Goal: Information Seeking & Learning: Learn about a topic

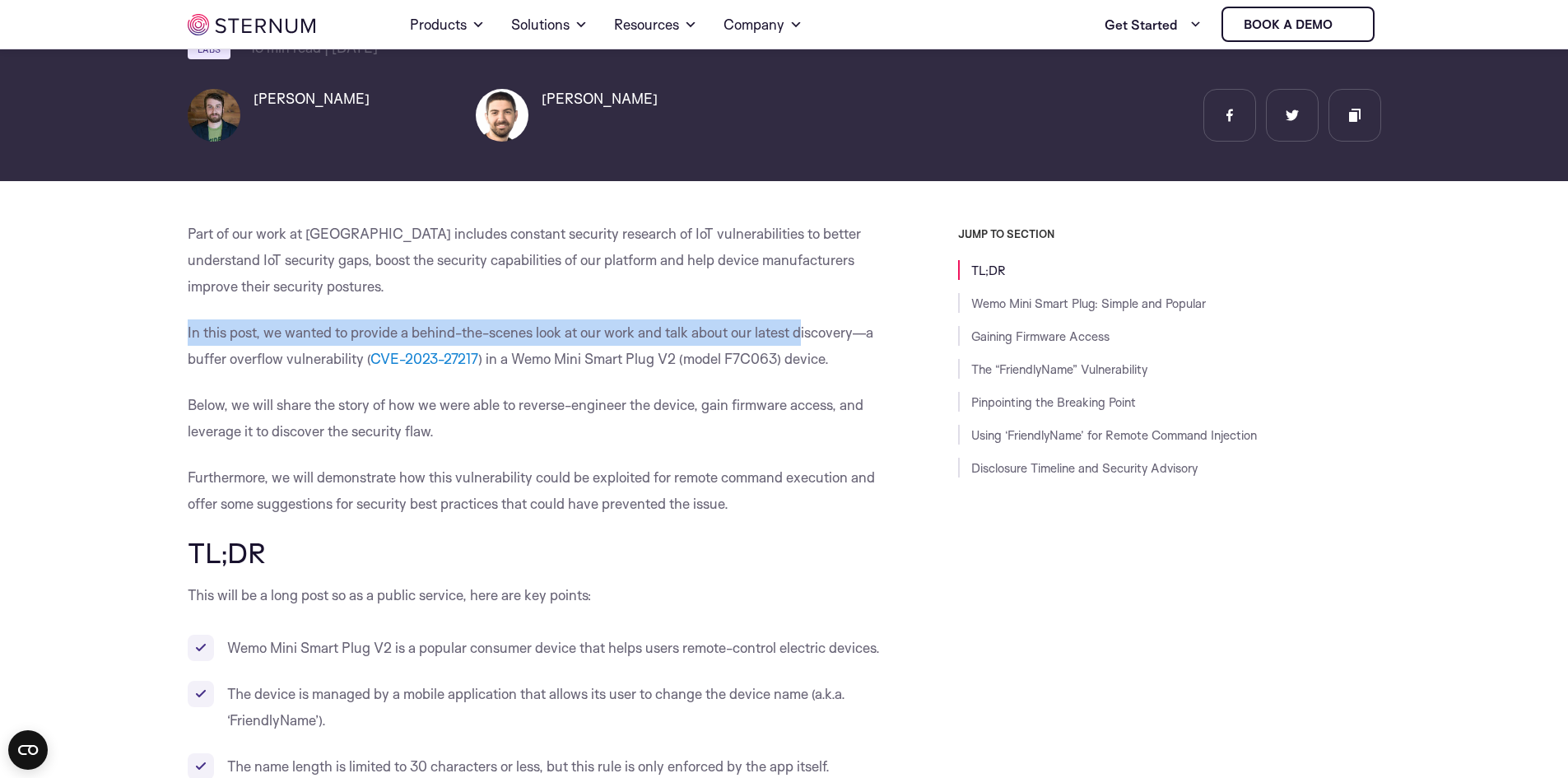
click at [335, 319] on p "In this post, we wanted to provide a behind-the-scenes look at our work and tal…" at bounding box center [536, 345] width 696 height 53
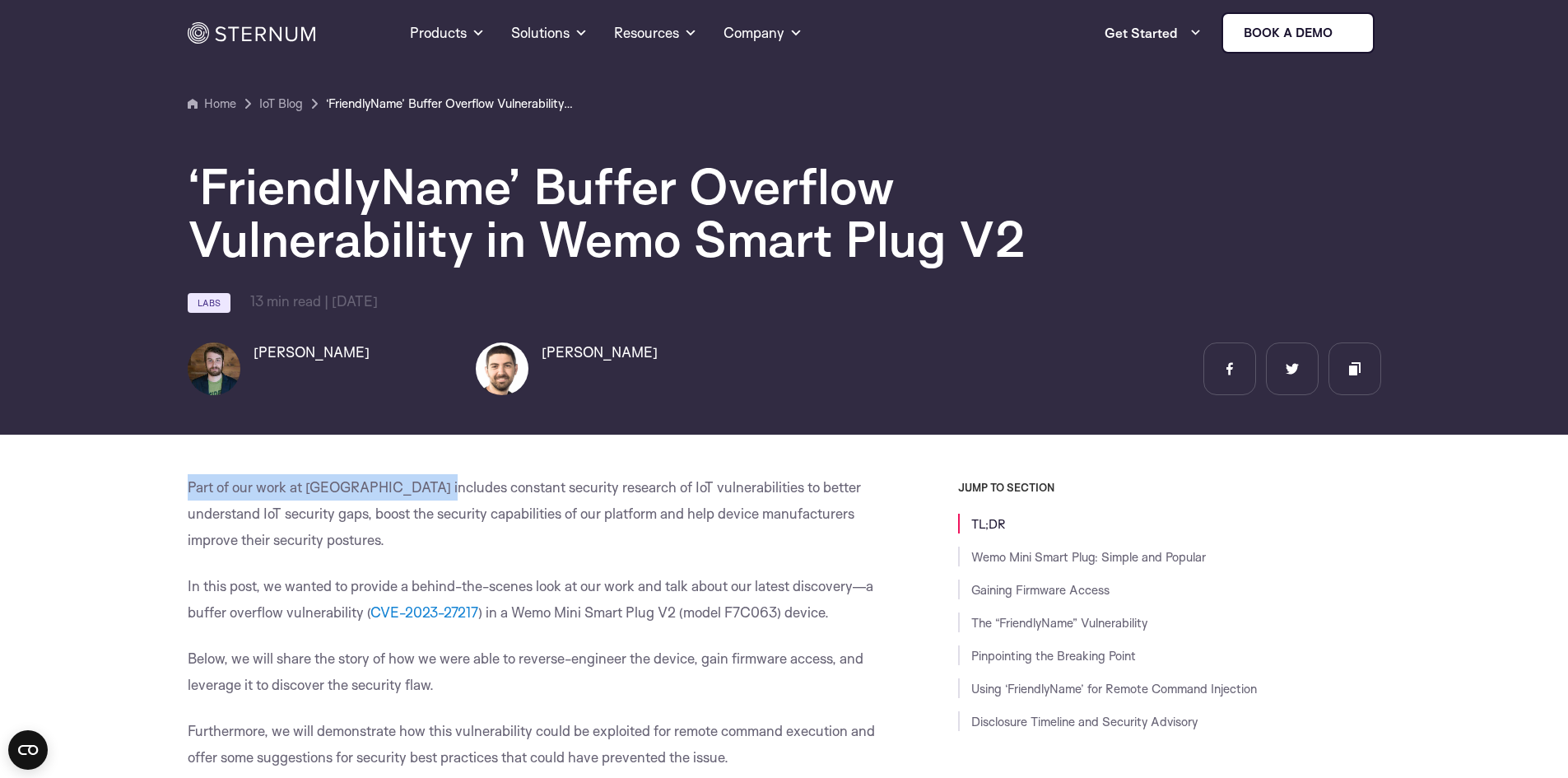
drag, startPoint x: 189, startPoint y: 491, endPoint x: 436, endPoint y: 497, distance: 247.1
click at [436, 497] on p "Part of our work at [GEOGRAPHIC_DATA] includes constant security research of Io…" at bounding box center [536, 514] width 696 height 79
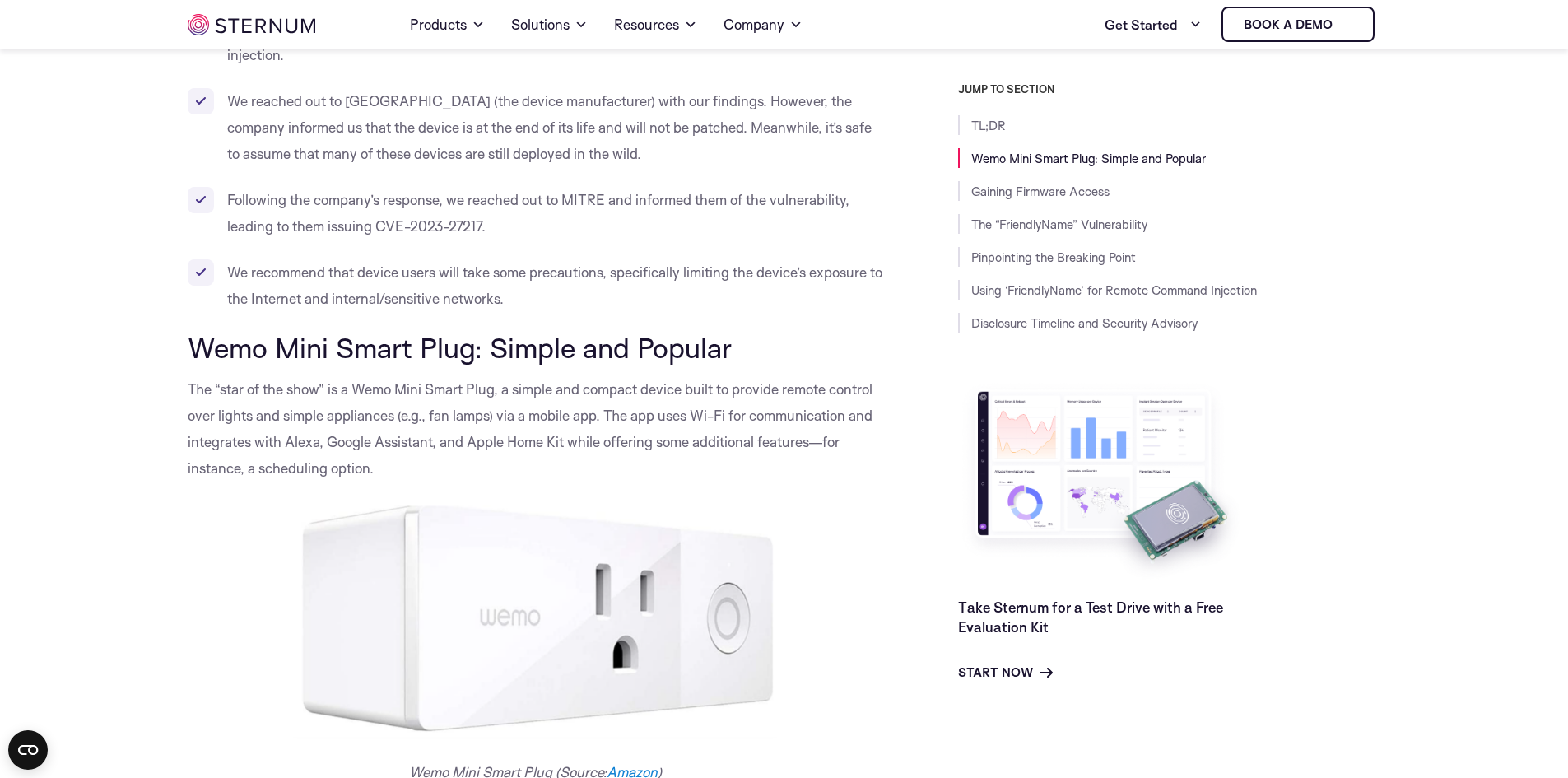
scroll to position [1142, 0]
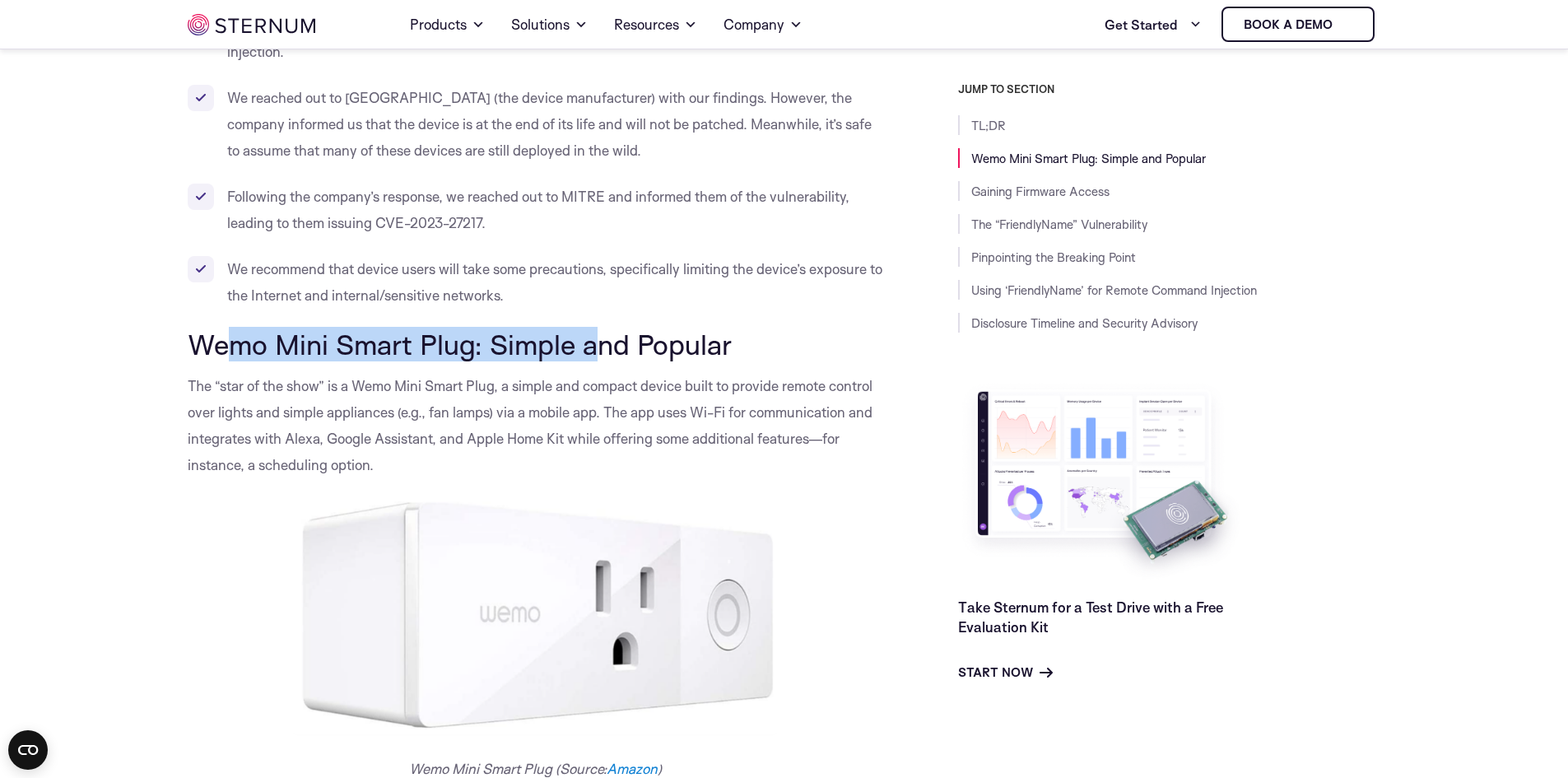
drag, startPoint x: 222, startPoint y: 374, endPoint x: 591, endPoint y: 358, distance: 369.3
click at [591, 358] on h2 "Wemo Mini Smart Plug: Simple and Popular" at bounding box center [536, 345] width 696 height 32
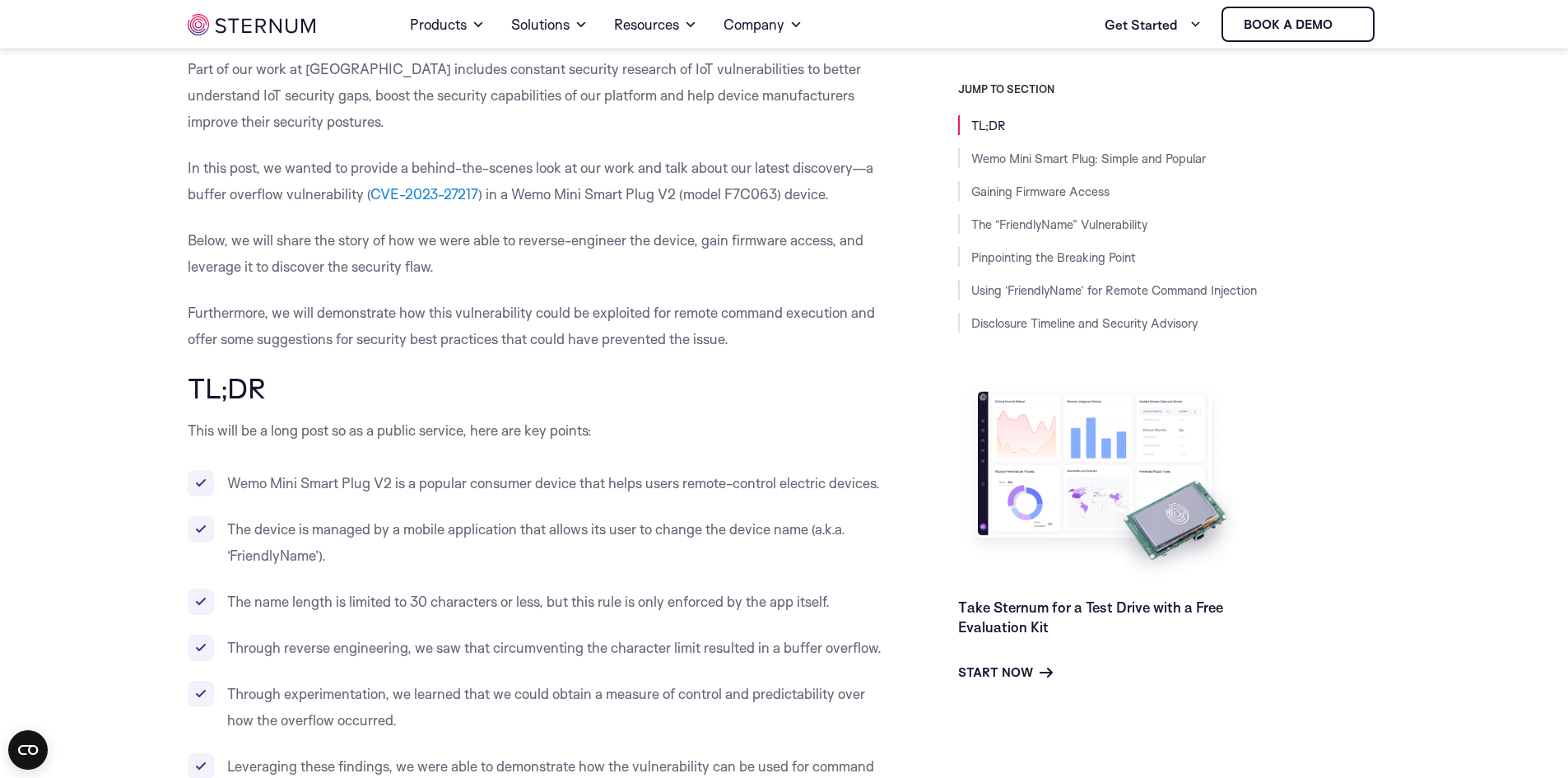
scroll to position [0, 0]
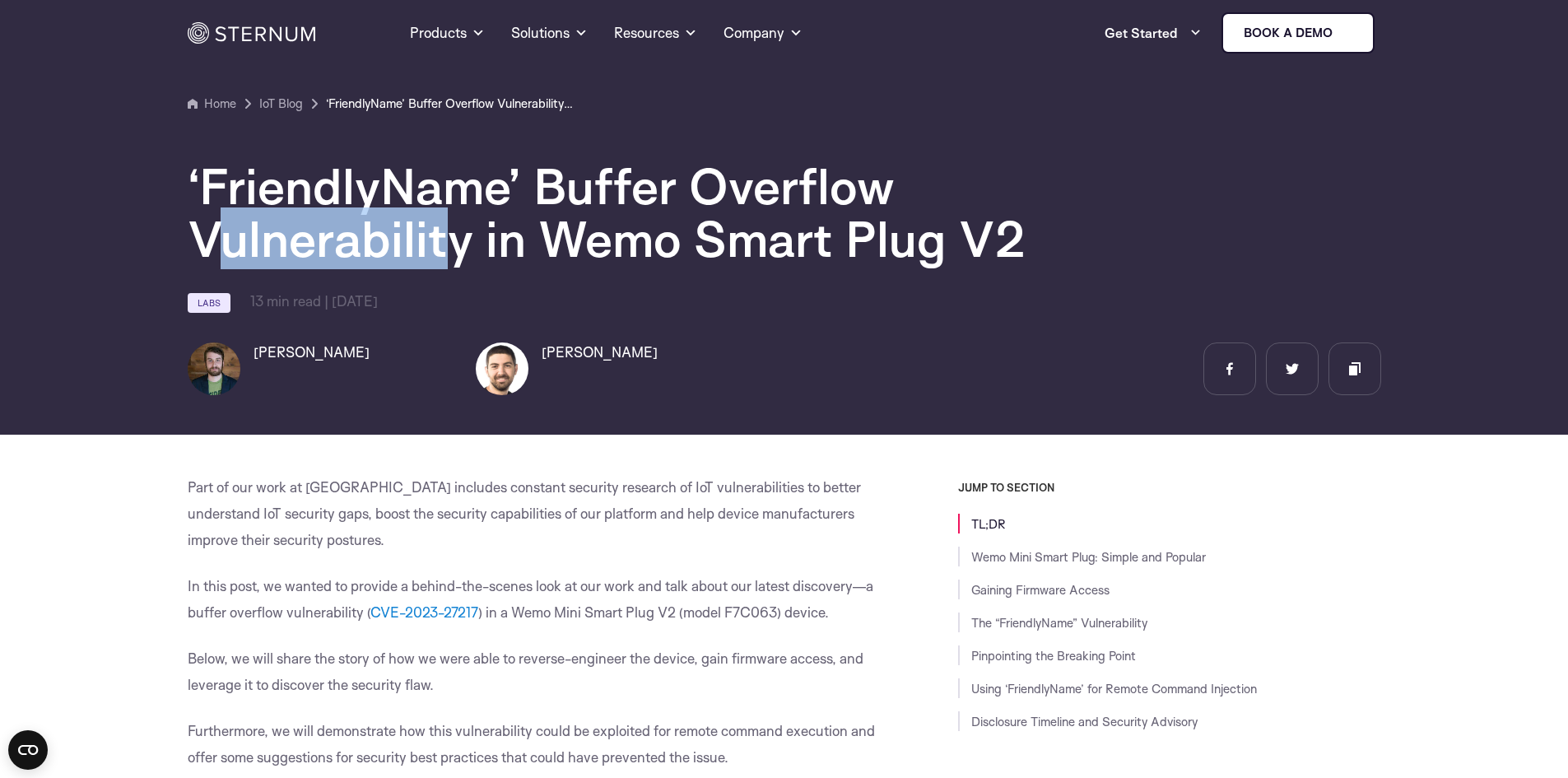
drag, startPoint x: 210, startPoint y: 230, endPoint x: 438, endPoint y: 245, distance: 228.5
click at [438, 245] on h1 "‘FriendlyName’ Buffer Overflow Vulnerability in Wemo Smart Plug V2" at bounding box center [682, 213] width 988 height 105
click at [438, 244] on h1 "‘FriendlyName’ Buffer Overflow Vulnerability in Wemo Smart Plug V2" at bounding box center [682, 213] width 988 height 105
drag, startPoint x: 170, startPoint y: 247, endPoint x: 461, endPoint y: 238, distance: 291.1
click at [461, 238] on section "Home IoT Blog" at bounding box center [784, 212] width 1568 height 447
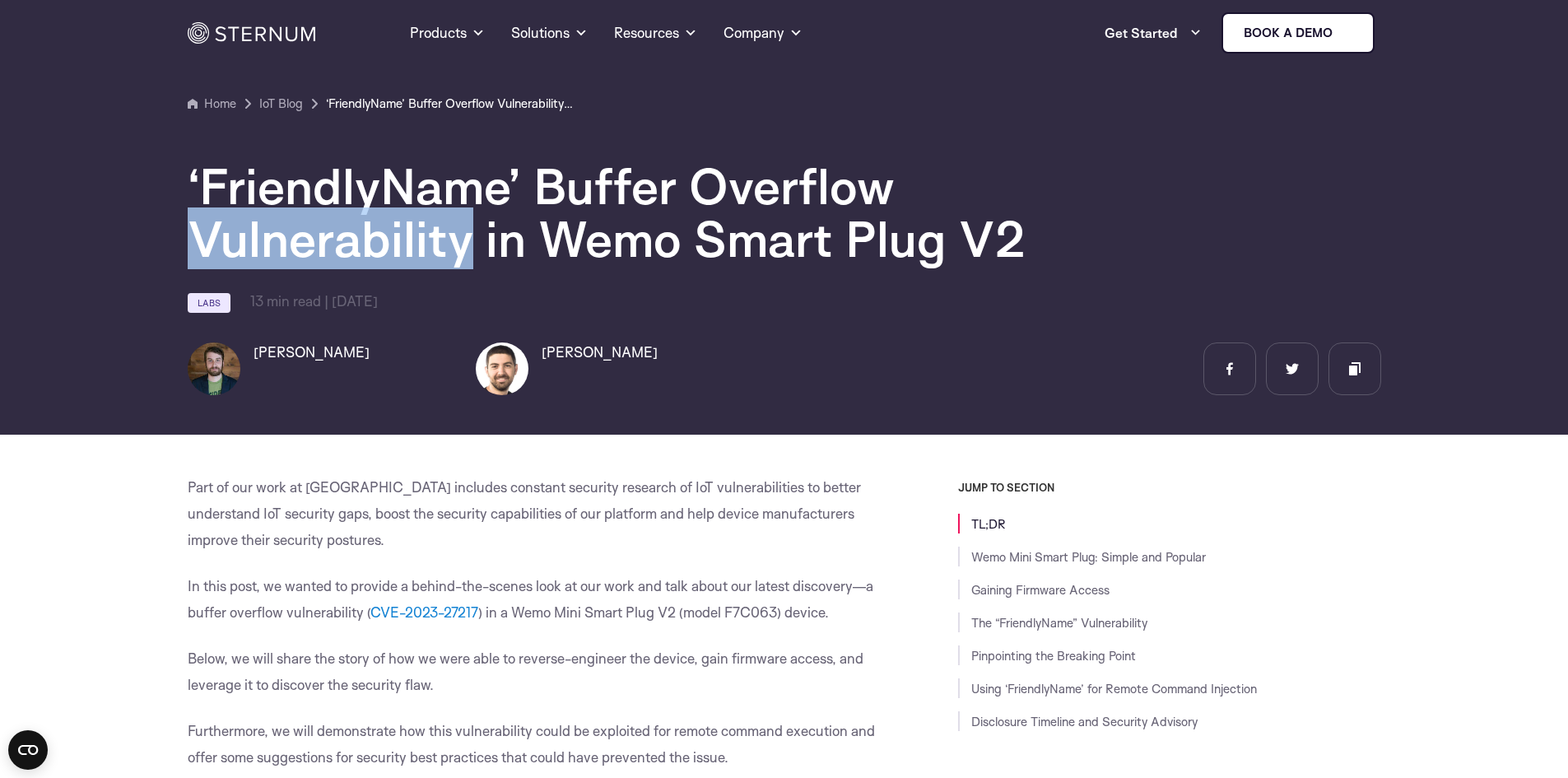
copy h1 "Vulnerability"
drag, startPoint x: 538, startPoint y: 259, endPoint x: 1027, endPoint y: 269, distance: 489.1
click at [1027, 269] on div "‘FriendlyName’ Buffer Overflow Vulnerability in Wemo Smart Plug V2 Labs 13 min …" at bounding box center [785, 254] width 1194 height 281
copy div "Wemo Smart Plug V2 Labs 13 min read | [DATE]"
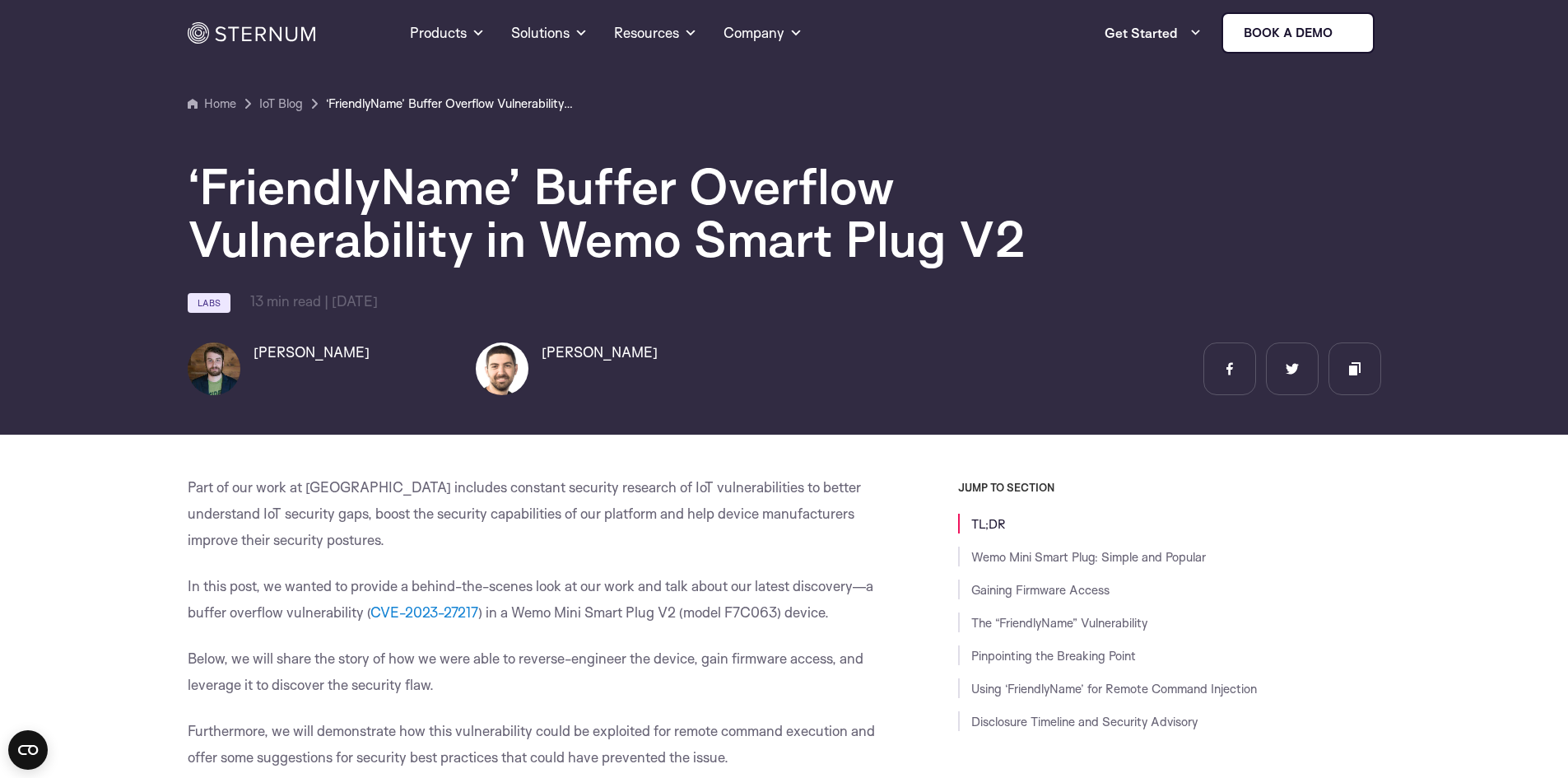
click at [701, 367] on div "[PERSON_NAME]" at bounding box center [620, 369] width 288 height 53
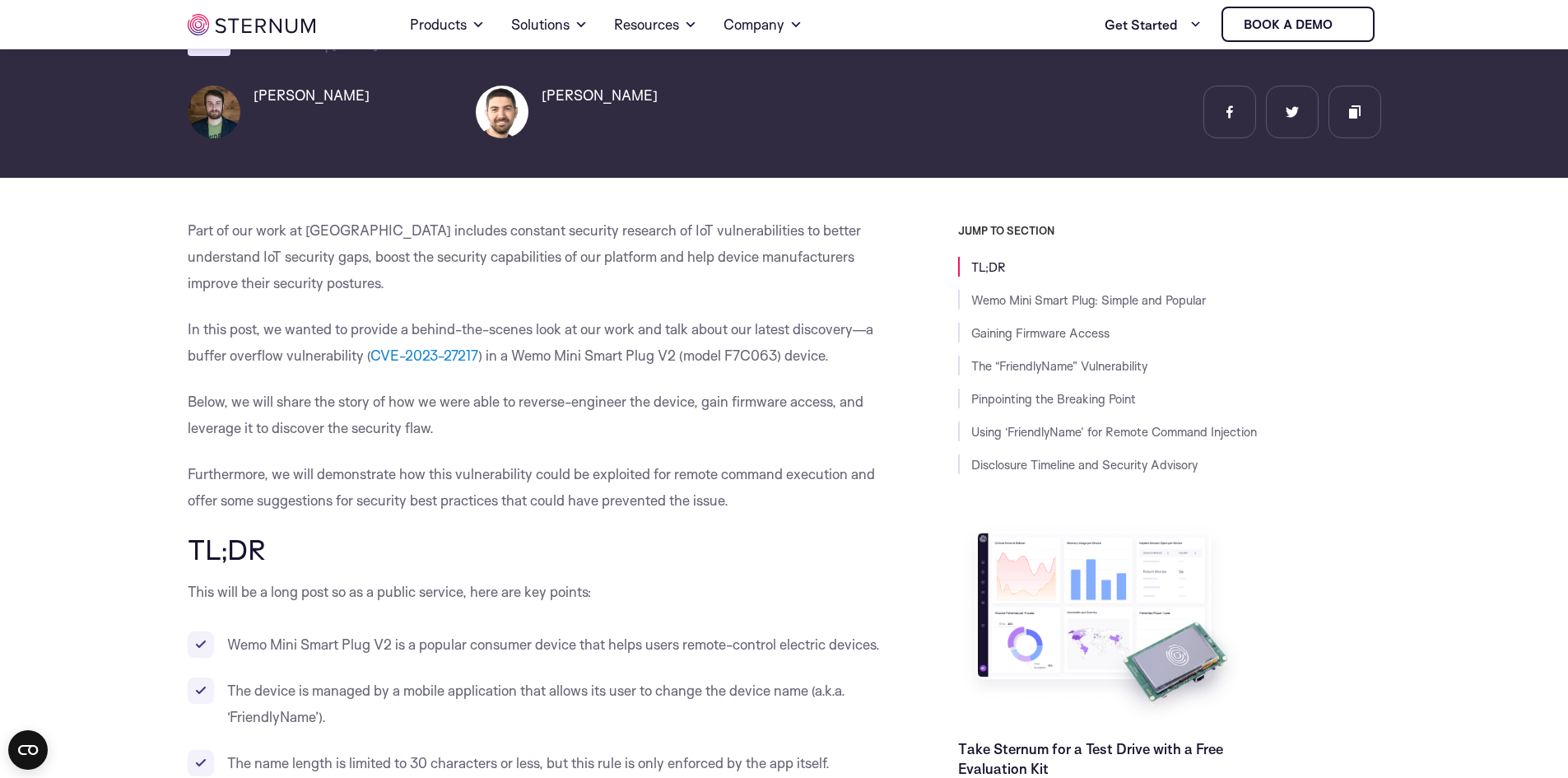
scroll to position [236, 0]
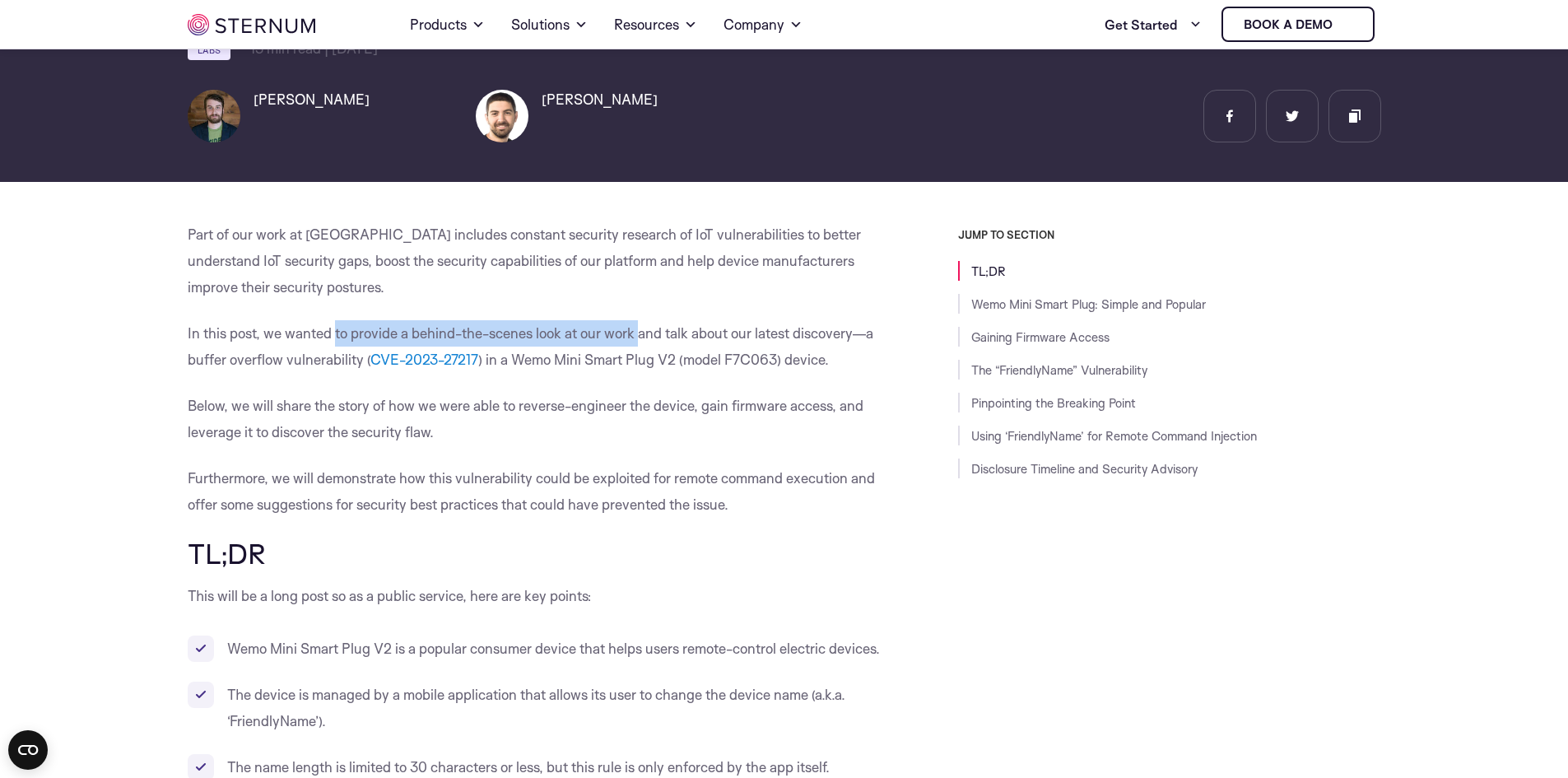
drag, startPoint x: 338, startPoint y: 328, endPoint x: 644, endPoint y: 331, distance: 306.0
click at [644, 331] on p "In this post, we wanted to provide a behind-the-scenes look at our work and tal…" at bounding box center [536, 346] width 696 height 53
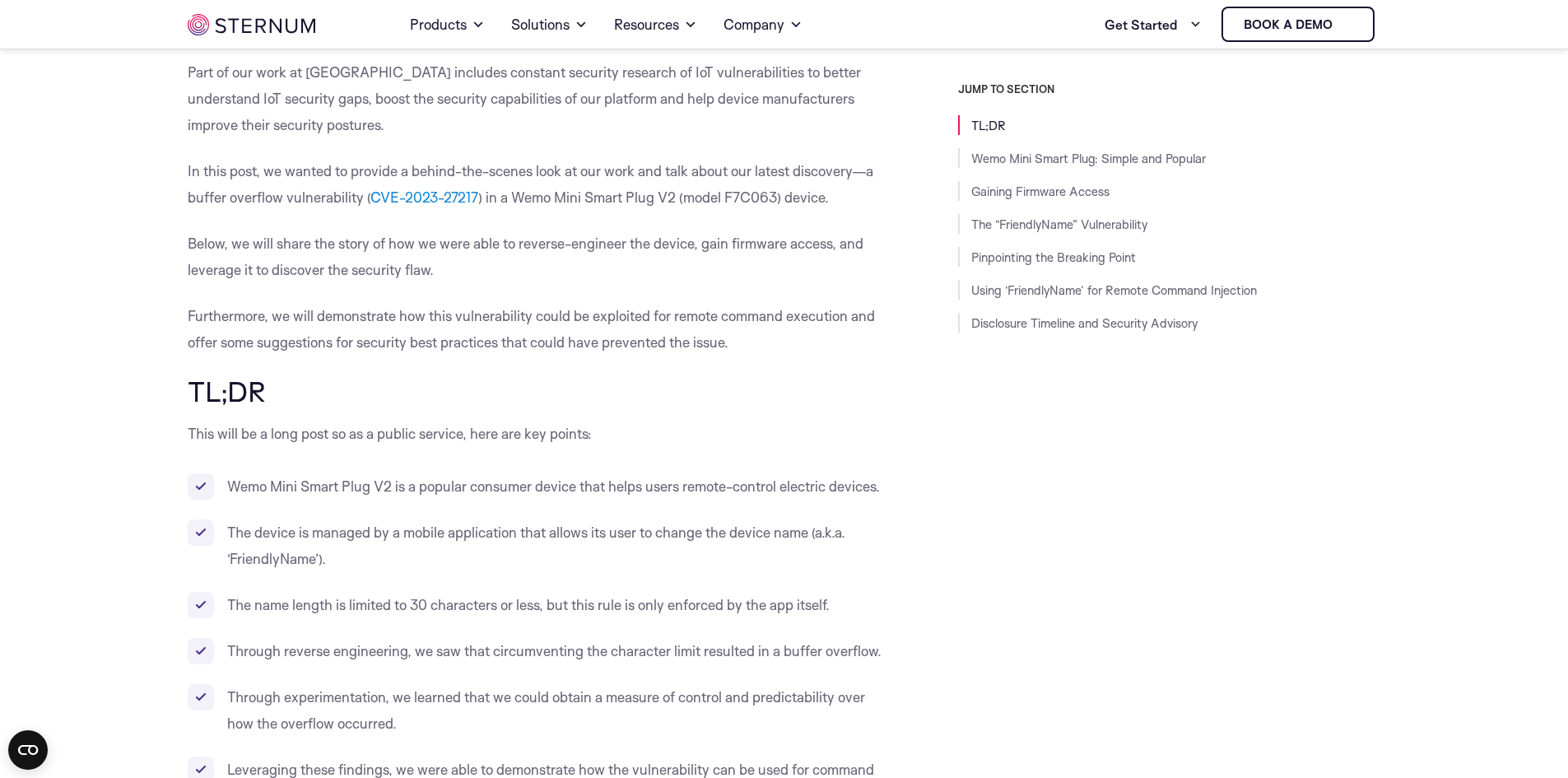
scroll to position [565, 0]
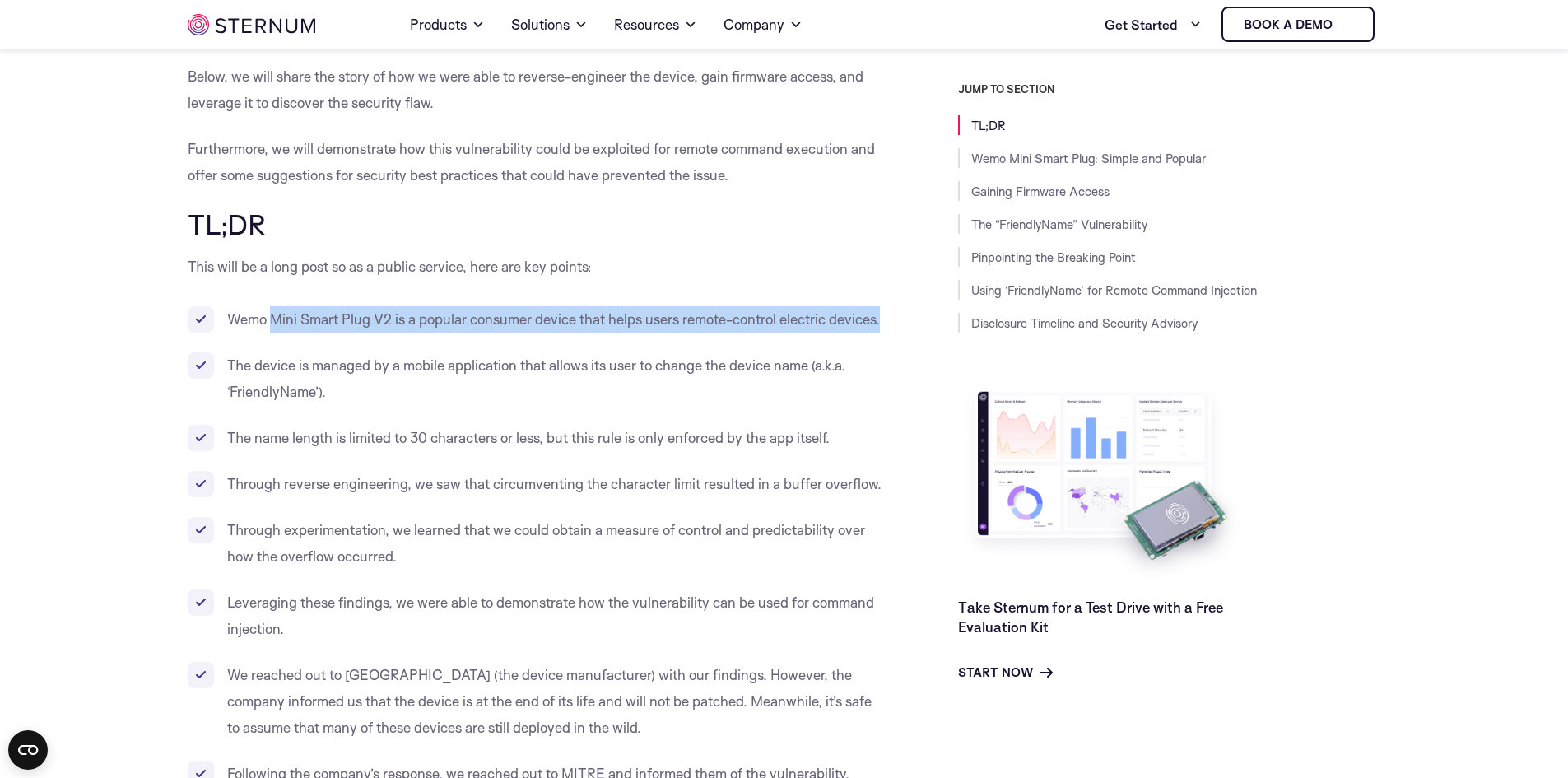
drag, startPoint x: 275, startPoint y: 318, endPoint x: 695, endPoint y: 336, distance: 420.4
click at [695, 332] on li "Wemo Mini Smart Plug V2 is a popular consumer device that helps users remote-co…" at bounding box center [536, 319] width 696 height 26
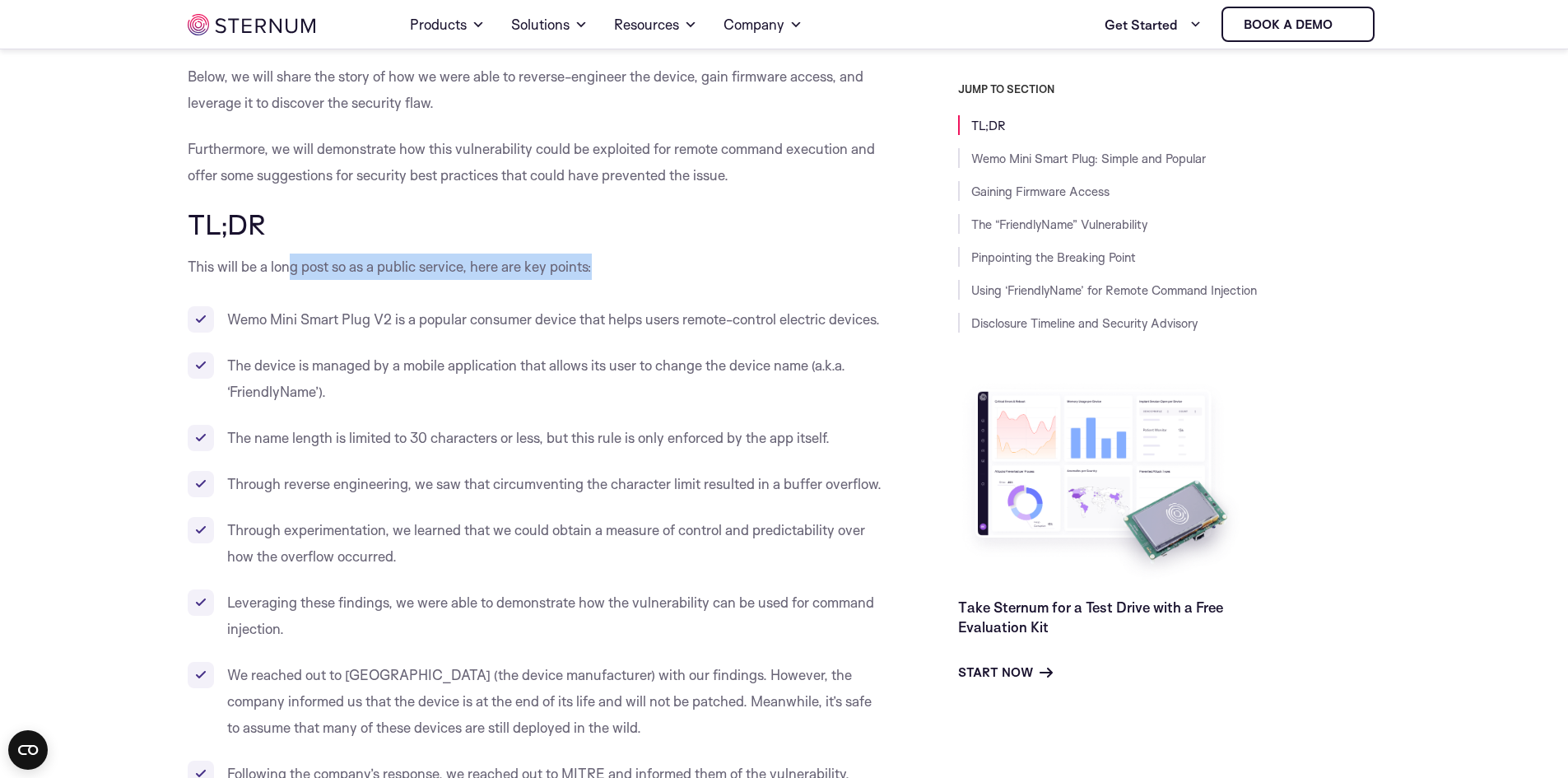
drag, startPoint x: 288, startPoint y: 260, endPoint x: 627, endPoint y: 270, distance: 339.1
click at [627, 270] on p "This will be a long post so as a public service, here are key points:" at bounding box center [536, 266] width 696 height 26
click at [627, 271] on p "This will be a long post so as a public service, here are key points:" at bounding box center [536, 266] width 696 height 26
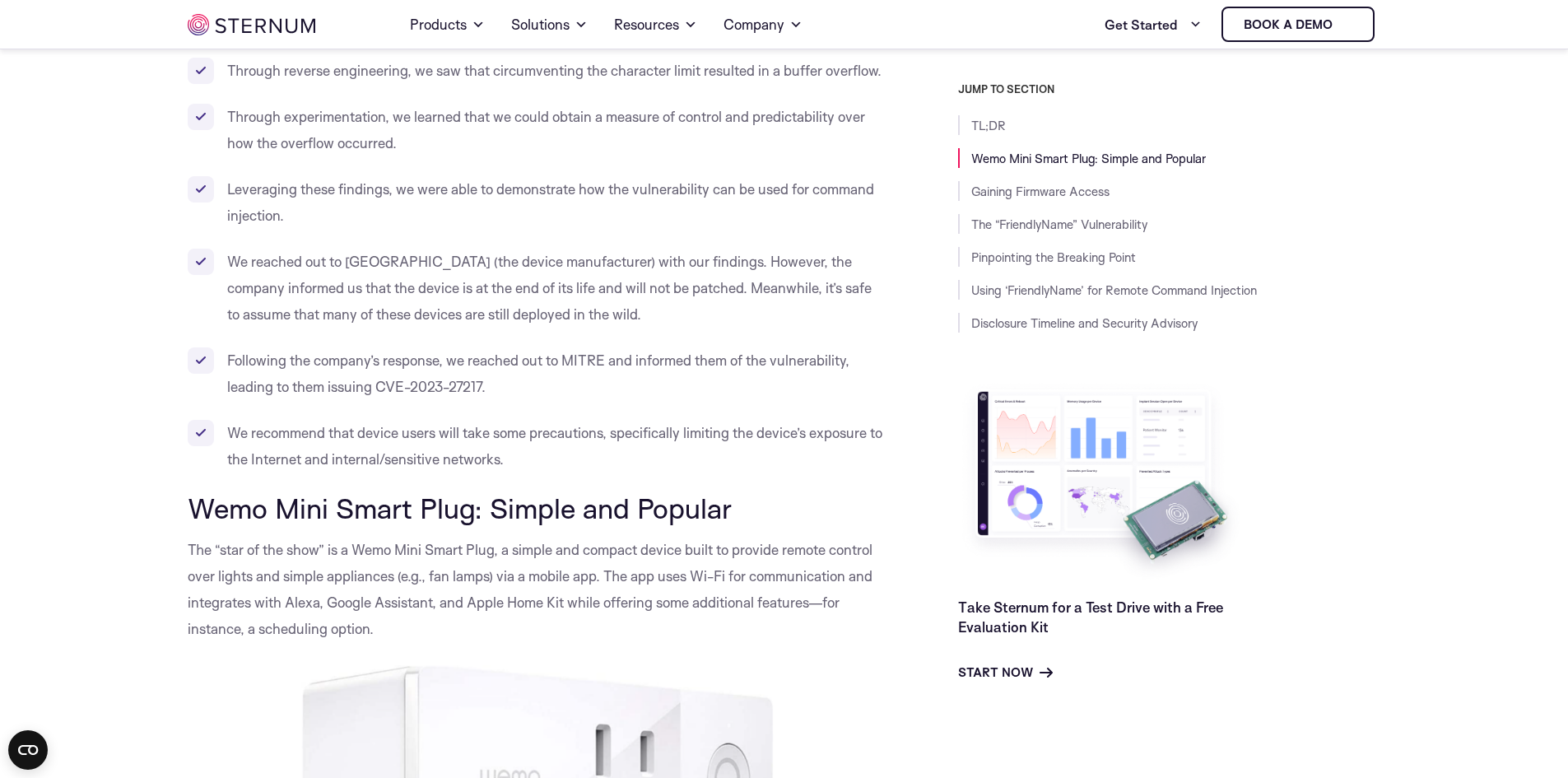
scroll to position [977, 0]
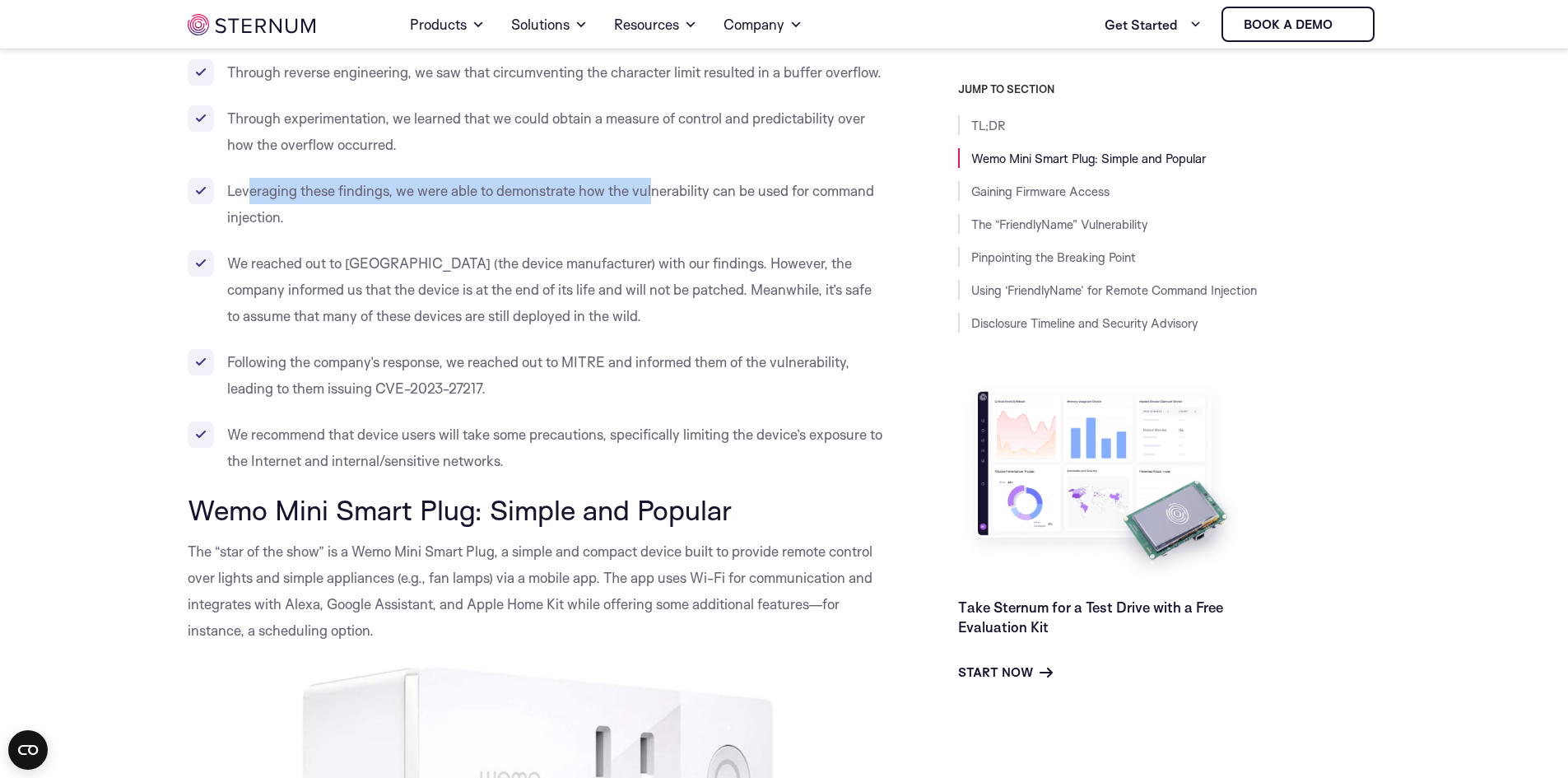
drag, startPoint x: 251, startPoint y: 222, endPoint x: 652, endPoint y: 207, distance: 401.3
click at [652, 207] on li "Leveraging these findings, we were able to demonstrate how the vulnerability ca…" at bounding box center [536, 204] width 696 height 53
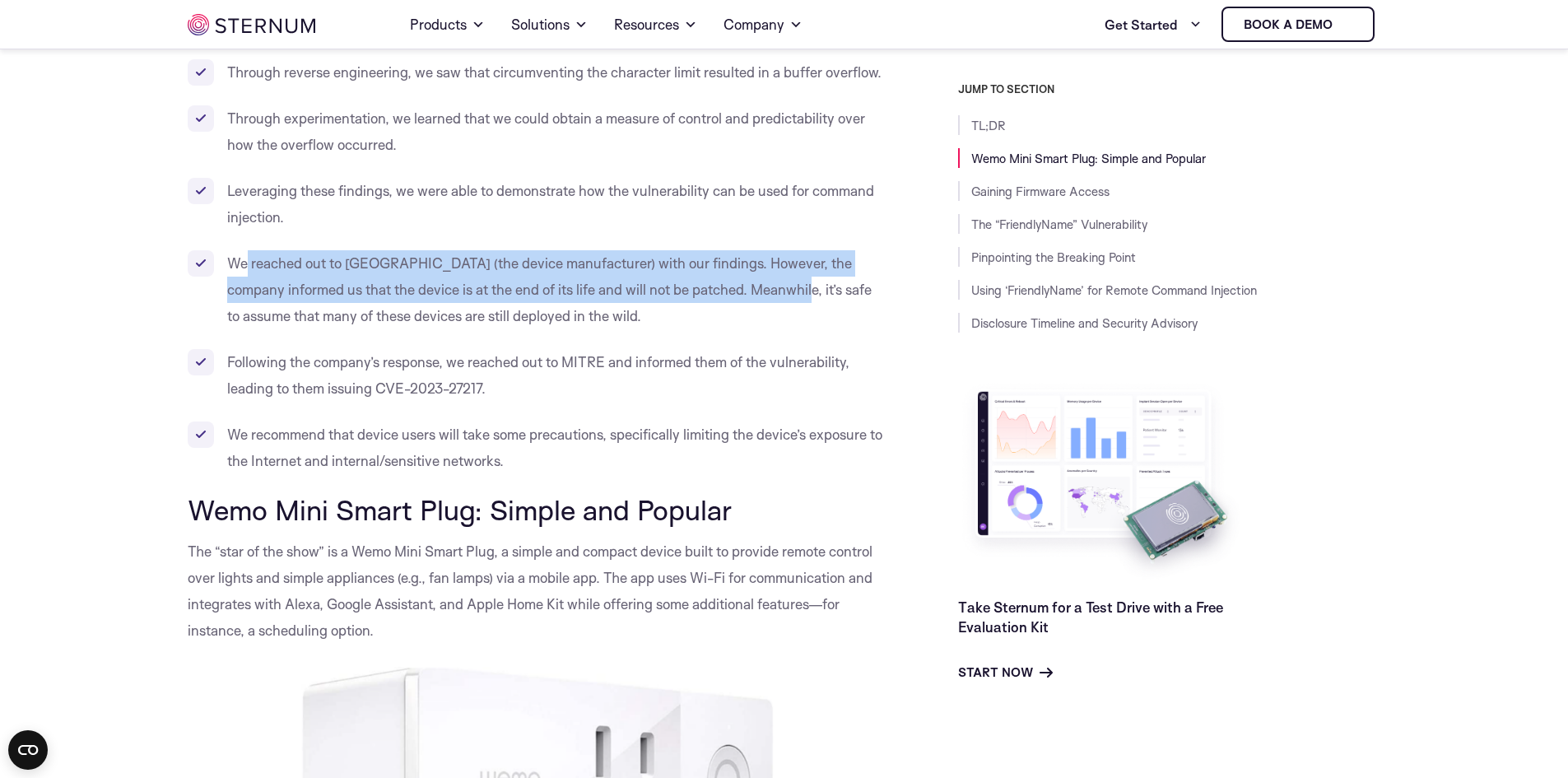
drag, startPoint x: 246, startPoint y: 286, endPoint x: 752, endPoint y: 303, distance: 506.3
click at [752, 303] on li "We reached out to [GEOGRAPHIC_DATA] (the device manufacturer) with our findings…" at bounding box center [536, 290] width 696 height 79
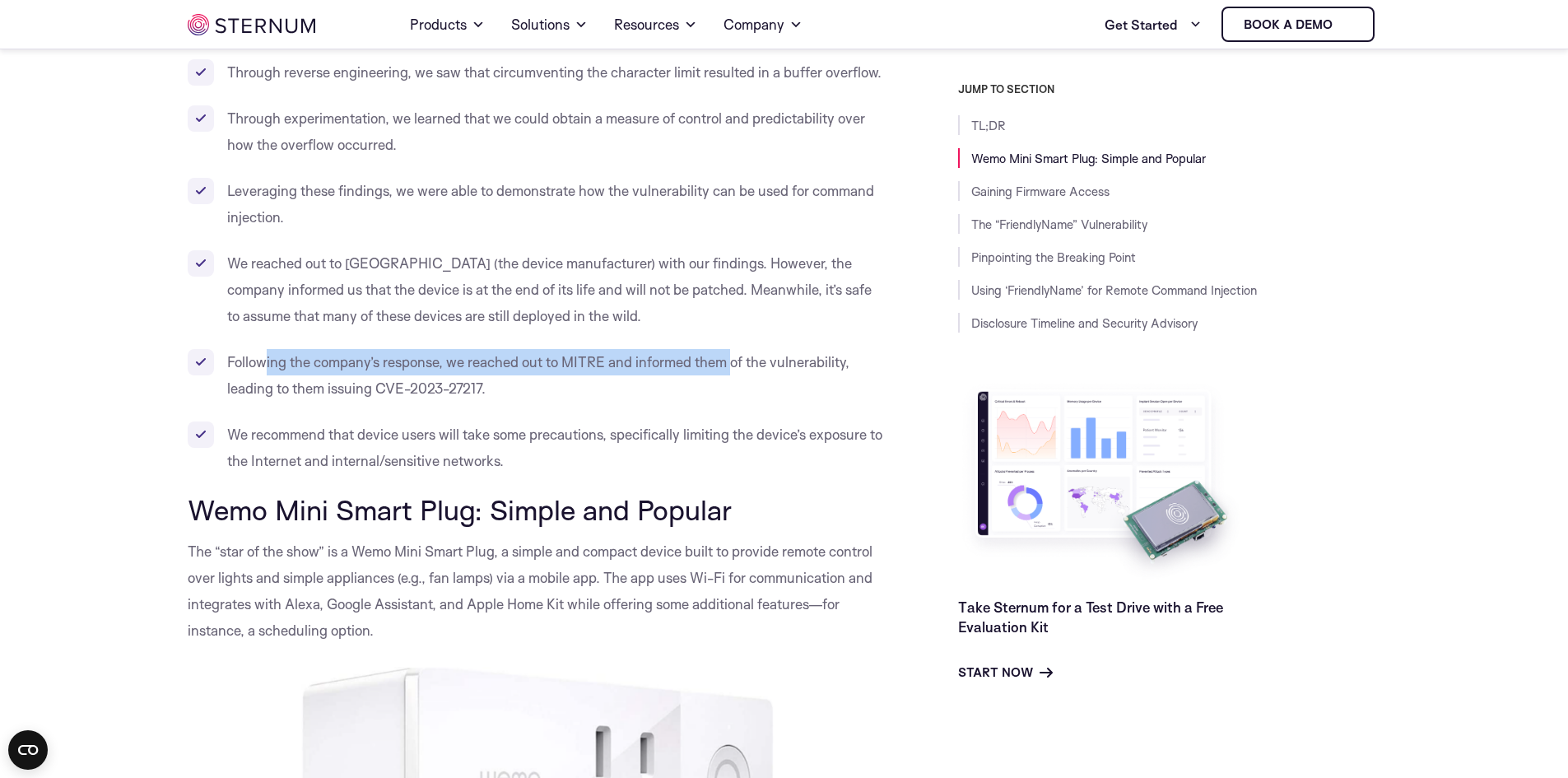
drag, startPoint x: 265, startPoint y: 388, endPoint x: 735, endPoint y: 372, distance: 470.3
click at [735, 372] on ul "Wemo Mini Smart Plug V2 is a popular consumer device that helps users remote-co…" at bounding box center [536, 184] width 696 height 579
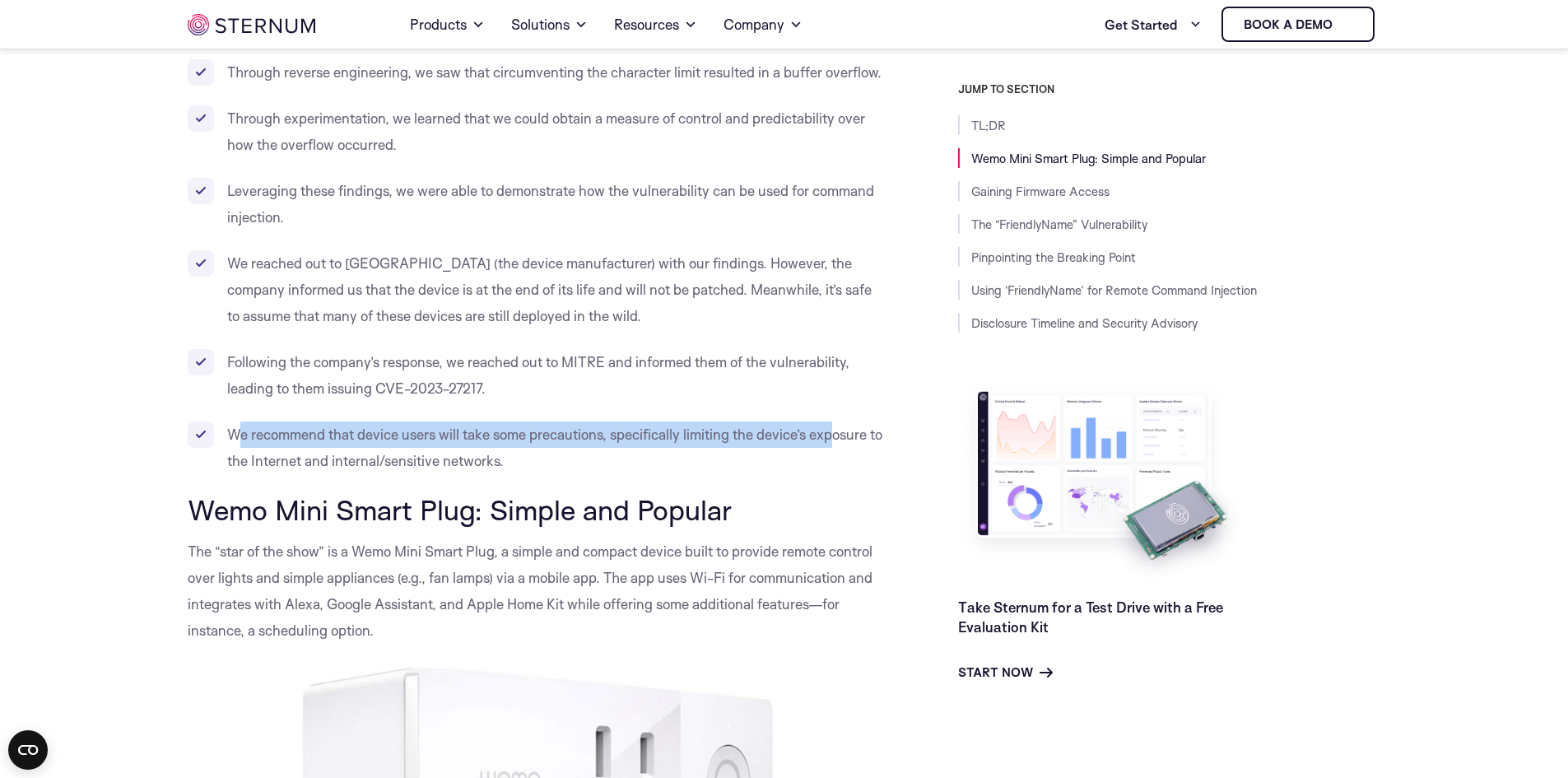
drag, startPoint x: 243, startPoint y: 469, endPoint x: 837, endPoint y: 469, distance: 594.0
click at [837, 469] on li "We recommend that device users will take some precautions, specifically limitin…" at bounding box center [536, 448] width 696 height 53
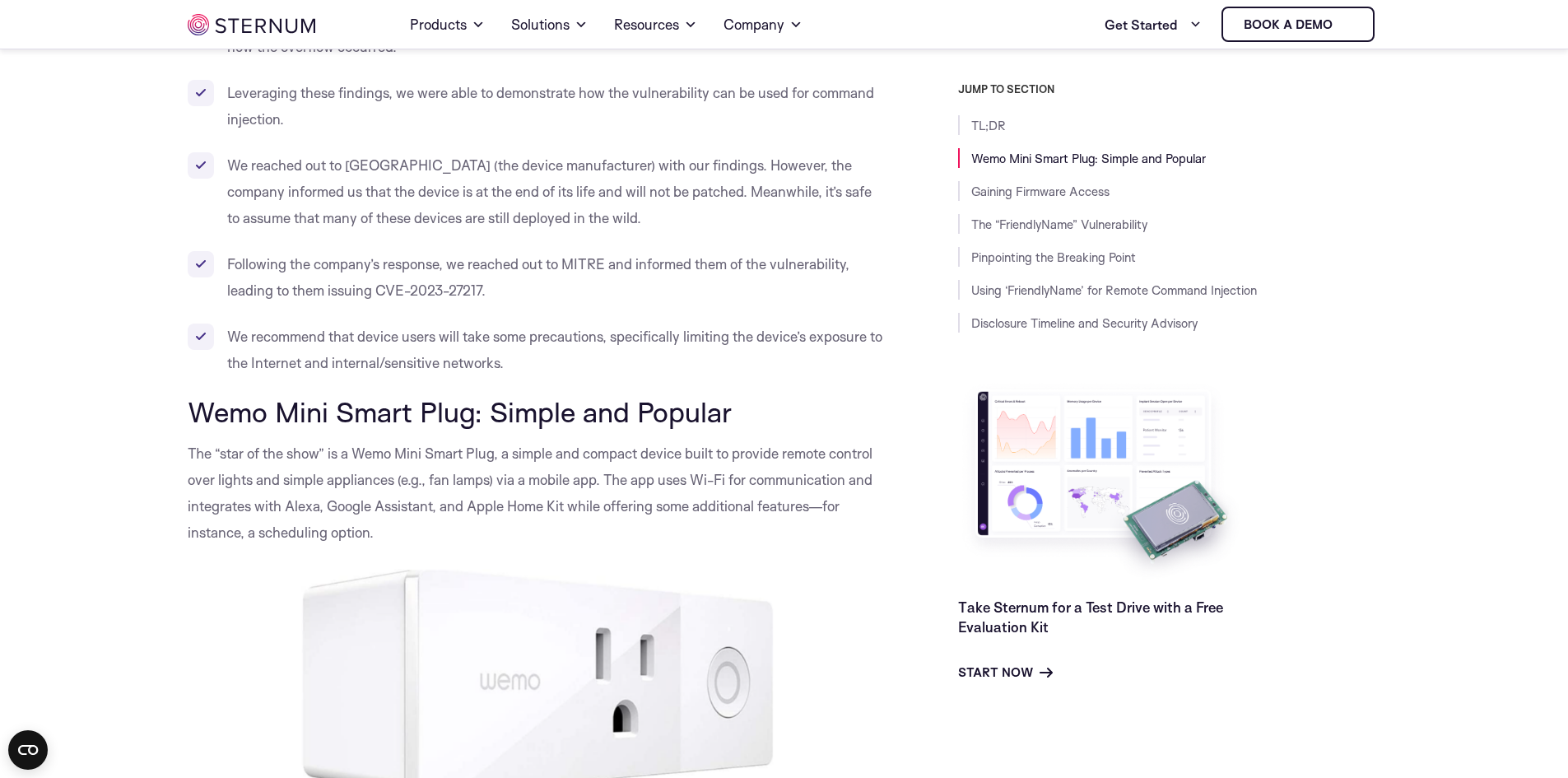
scroll to position [1224, 0]
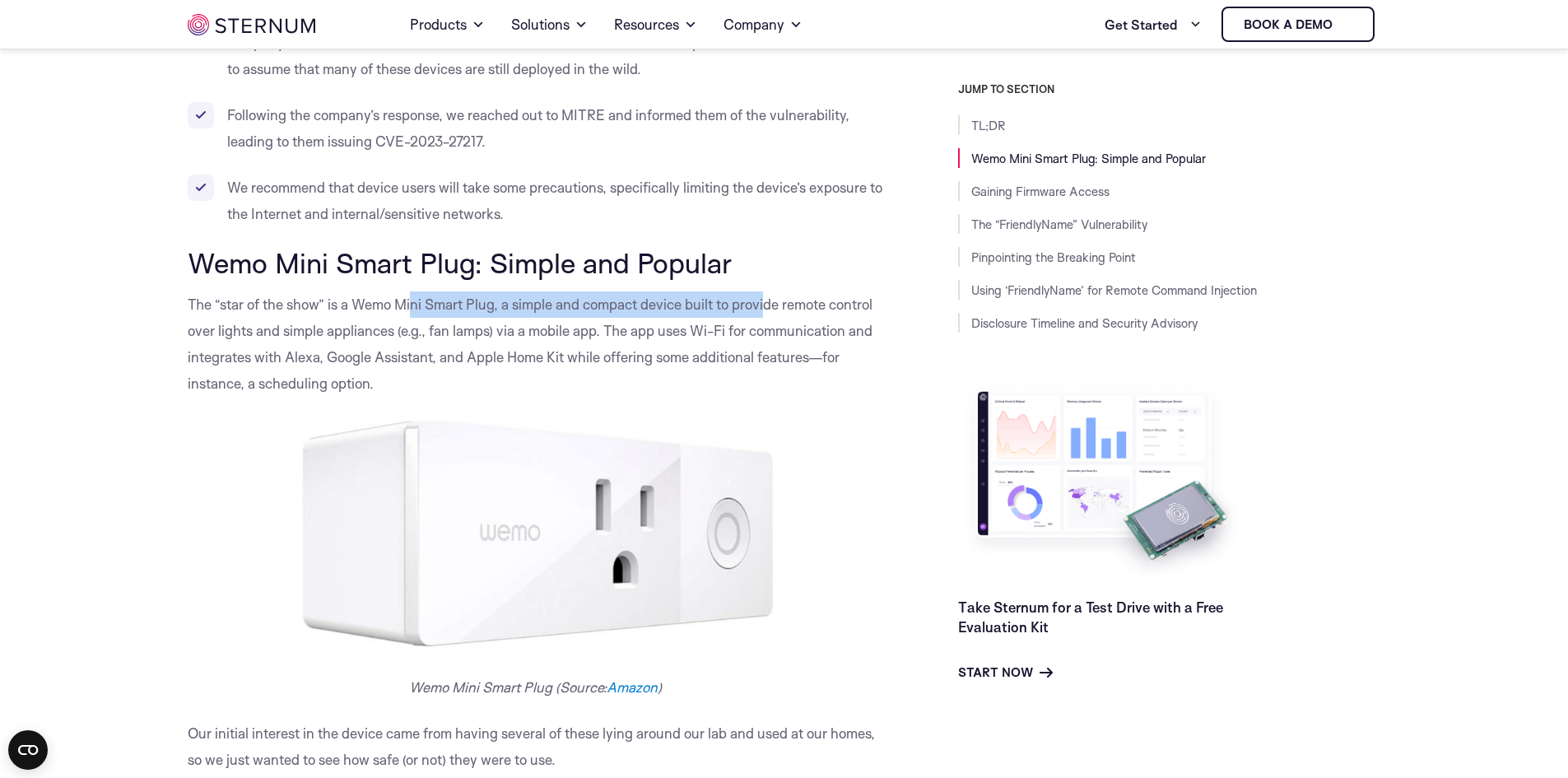
drag, startPoint x: 415, startPoint y: 332, endPoint x: 767, endPoint y: 319, distance: 352.2
click at [767, 319] on p "The “star of the show” is a Wemo Mini Smart Plug, a simple and compact device b…" at bounding box center [536, 345] width 696 height 105
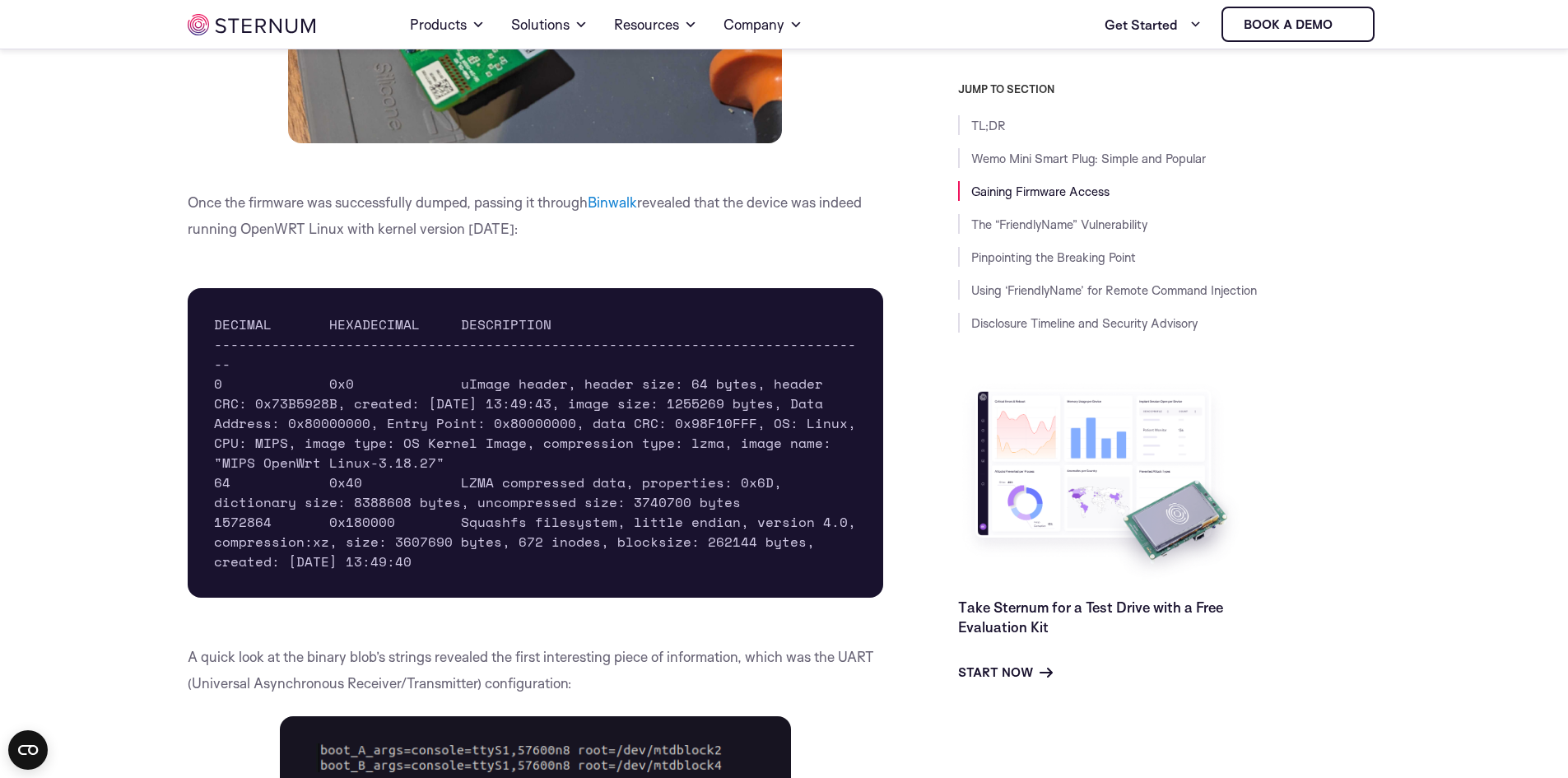
scroll to position [4599, 0]
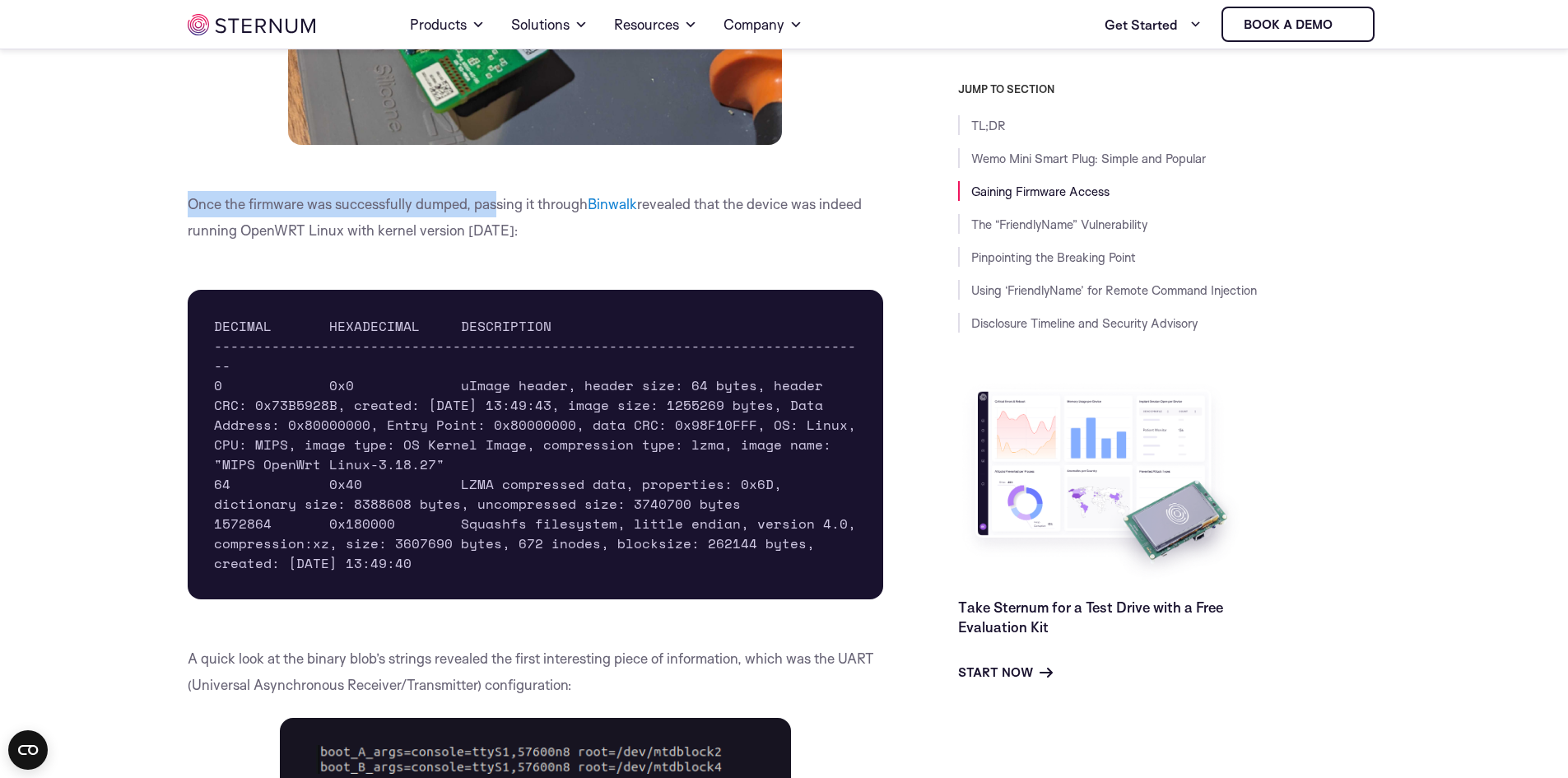
drag, startPoint x: 191, startPoint y: 220, endPoint x: 496, endPoint y: 223, distance: 305.0
click at [496, 223] on p "Once the firmware was successfully dumped, passing it through Binwalk revealed …" at bounding box center [536, 217] width 696 height 53
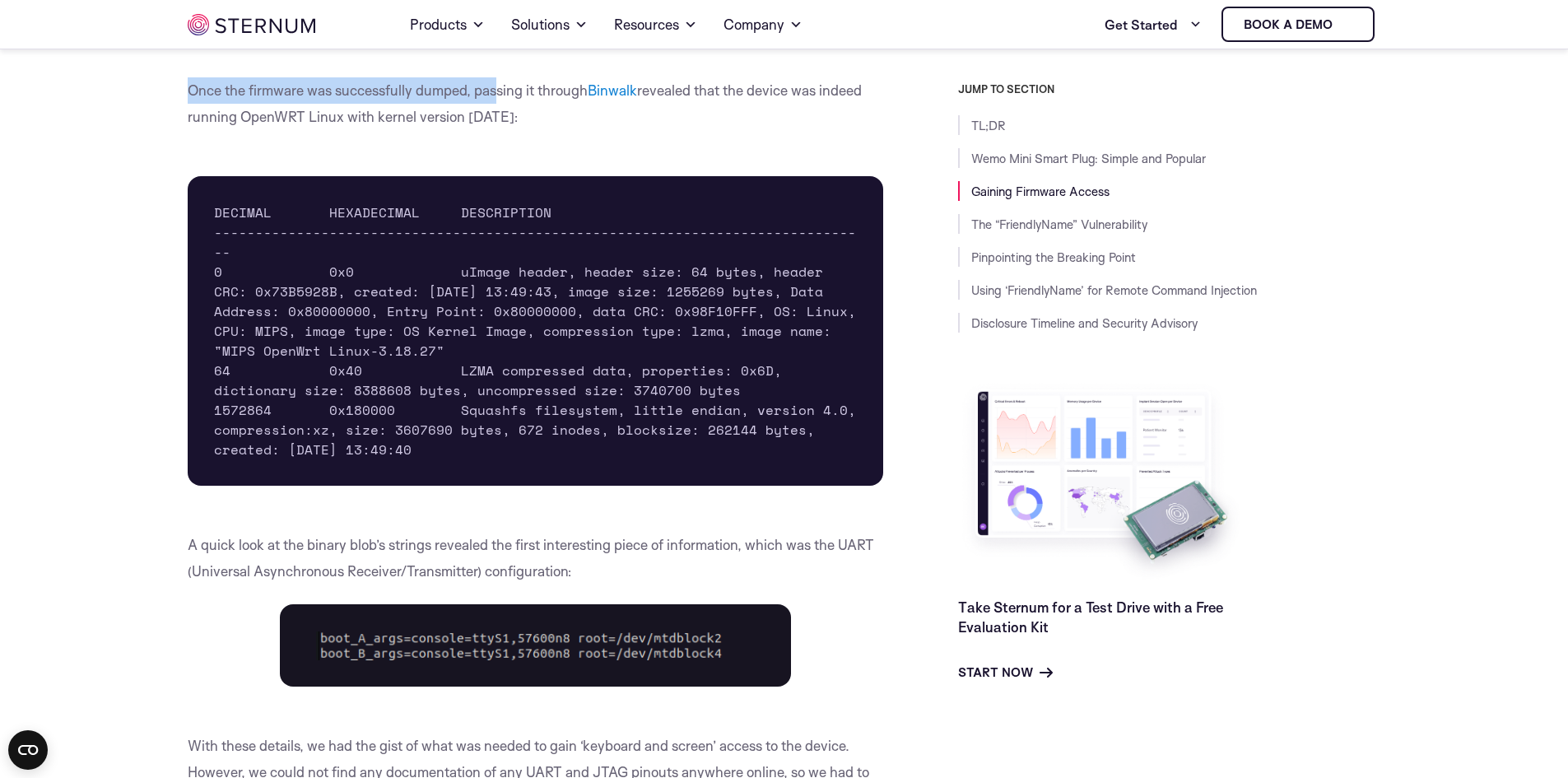
scroll to position [4846, 0]
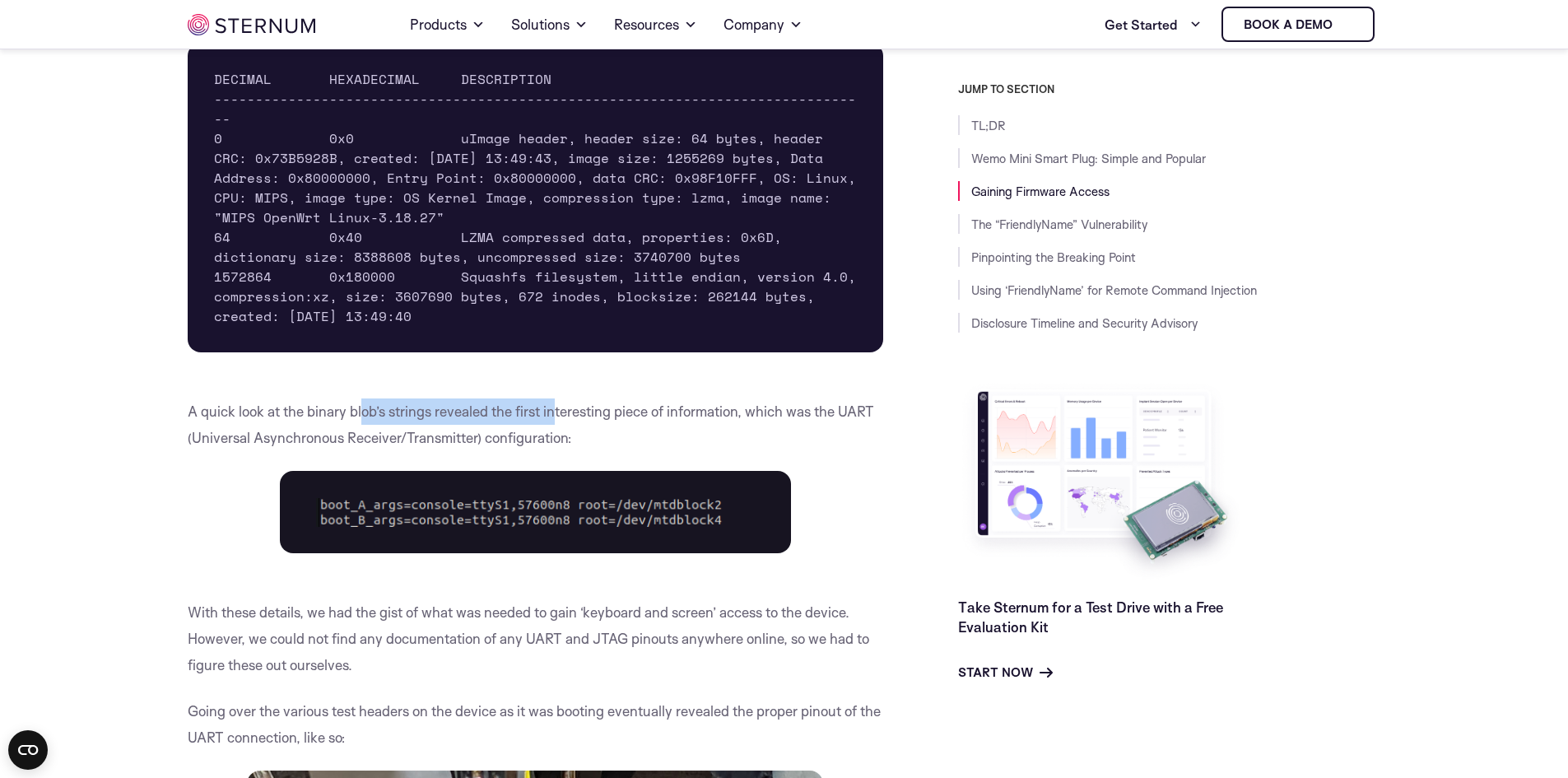
drag, startPoint x: 360, startPoint y: 429, endPoint x: 556, endPoint y: 435, distance: 196.1
click at [556, 435] on p "A quick look at the binary blob’s strings revealed the first interesting piece …" at bounding box center [536, 425] width 696 height 53
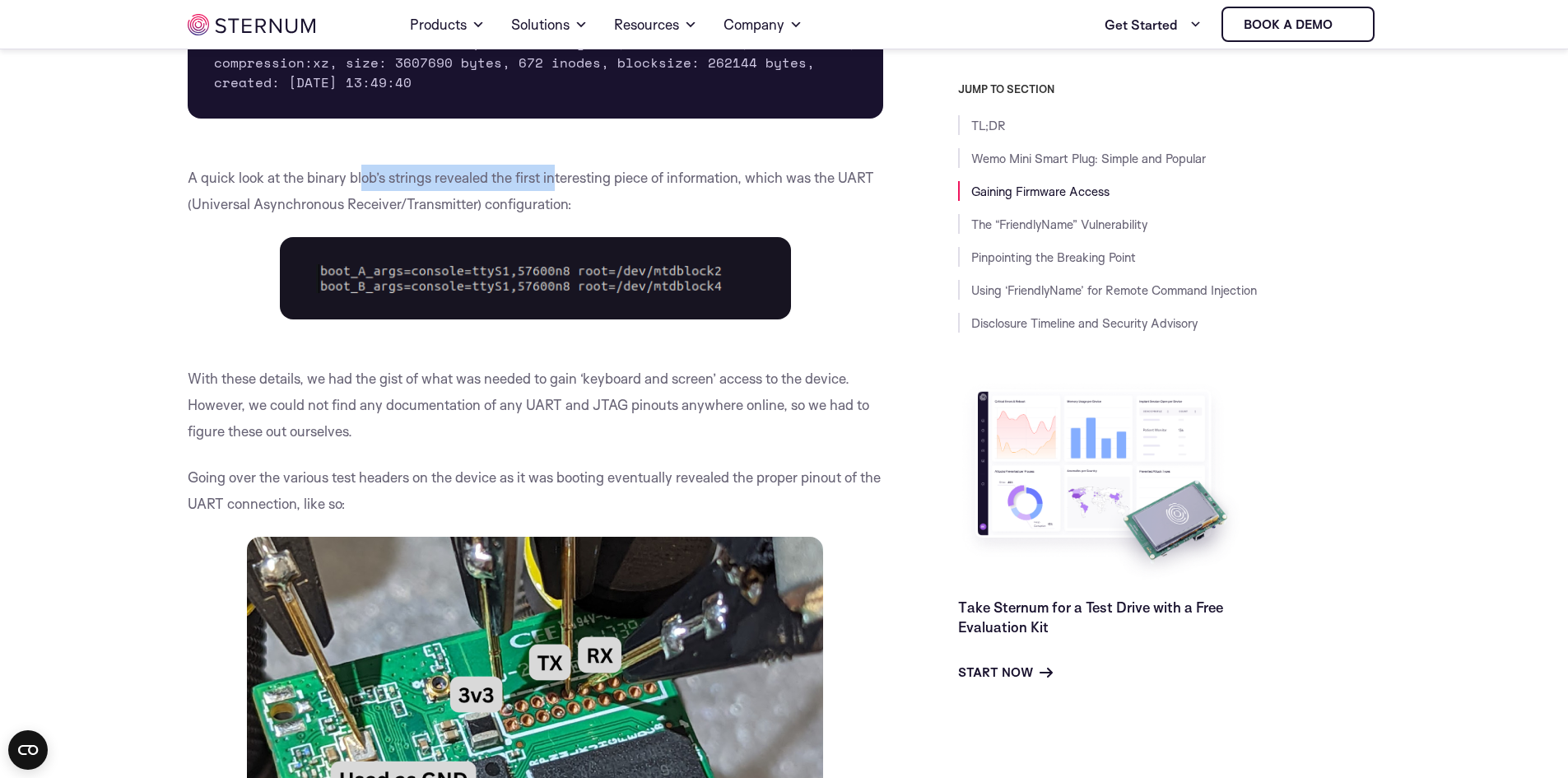
scroll to position [5176, 0]
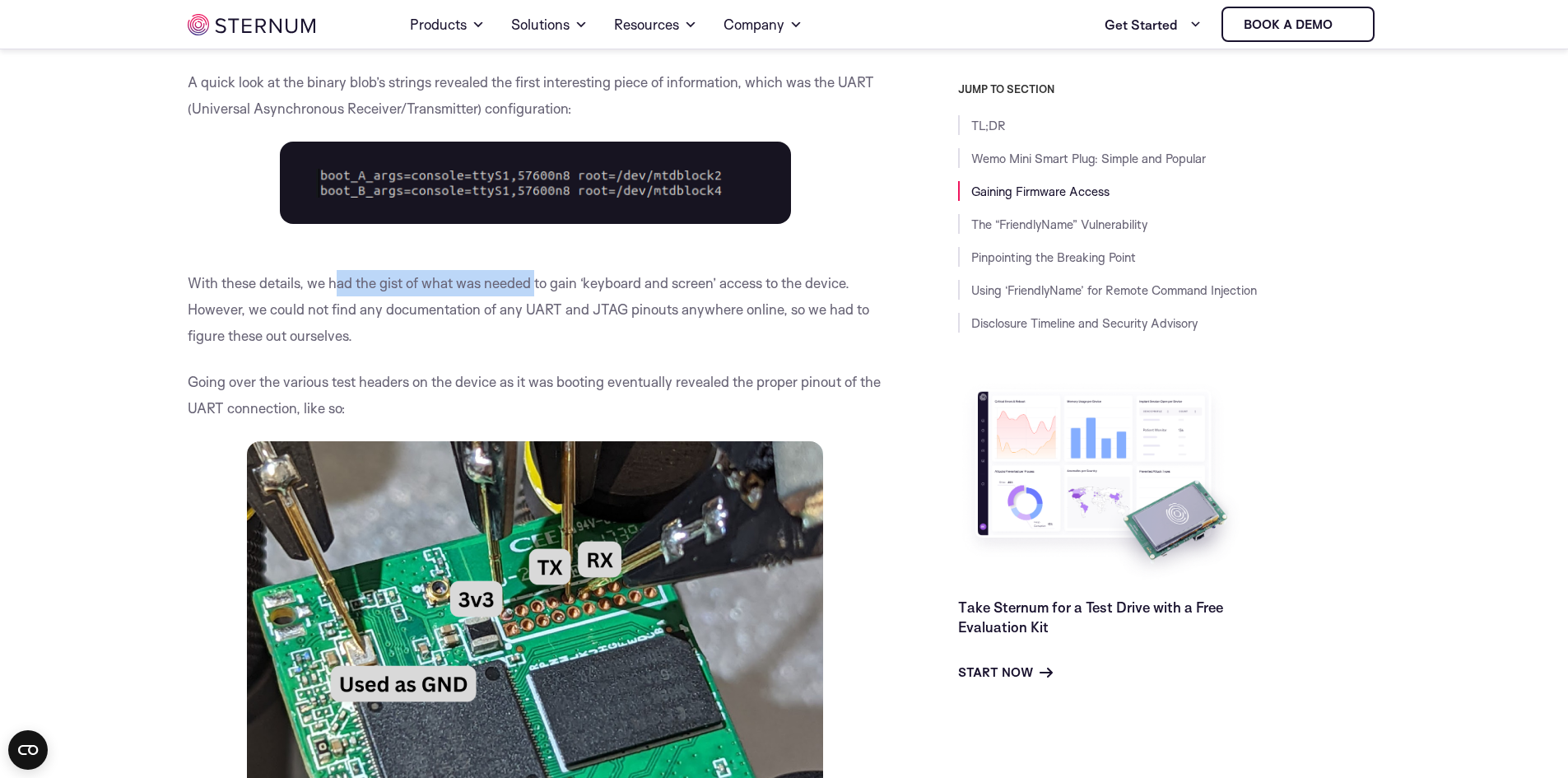
drag, startPoint x: 335, startPoint y: 310, endPoint x: 538, endPoint y: 309, distance: 203.0
click at [538, 309] on p "With these details, we had the gist of what was needed to gain ‘keyboard and sc…" at bounding box center [536, 309] width 696 height 79
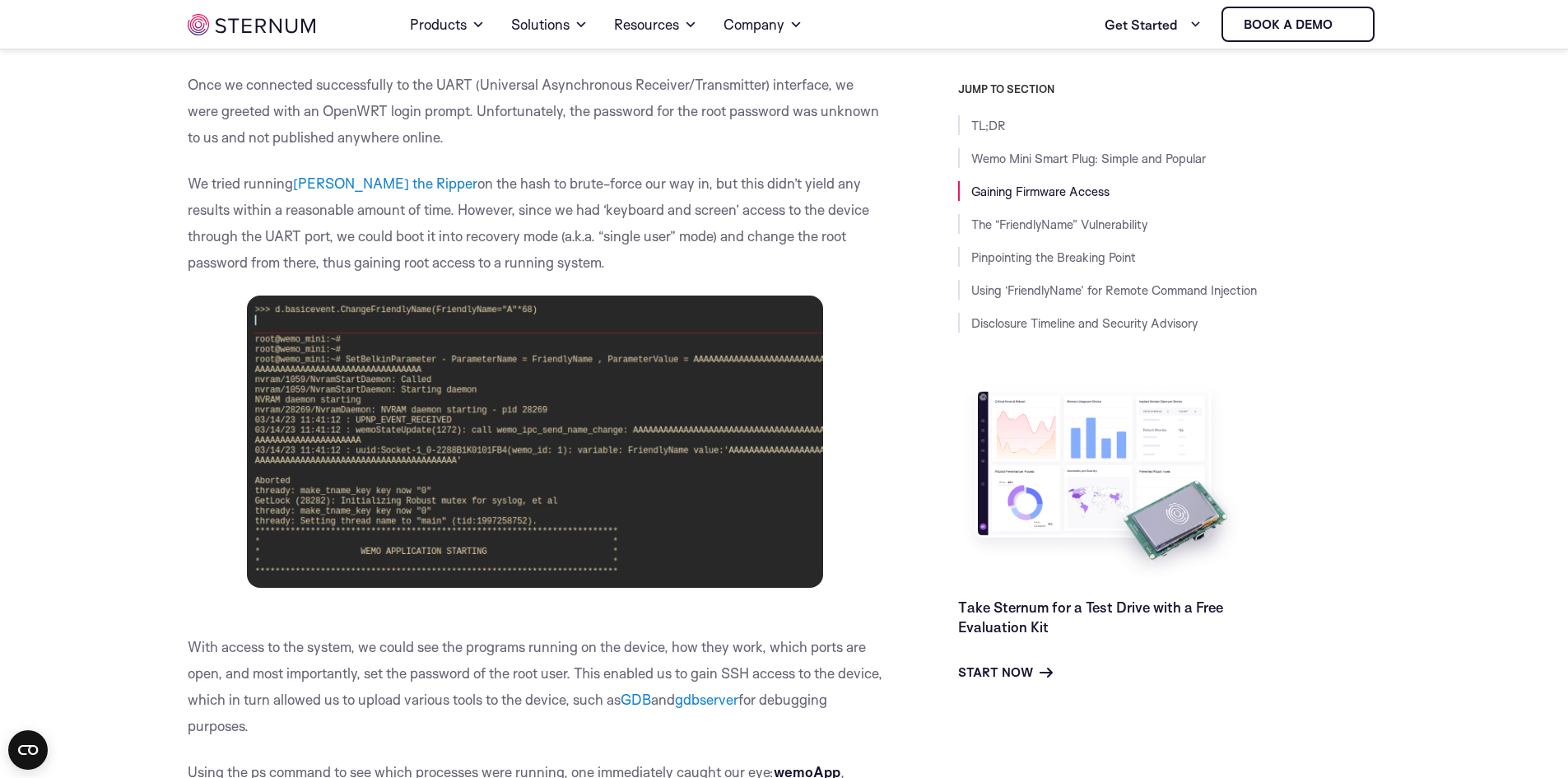
scroll to position [0, 0]
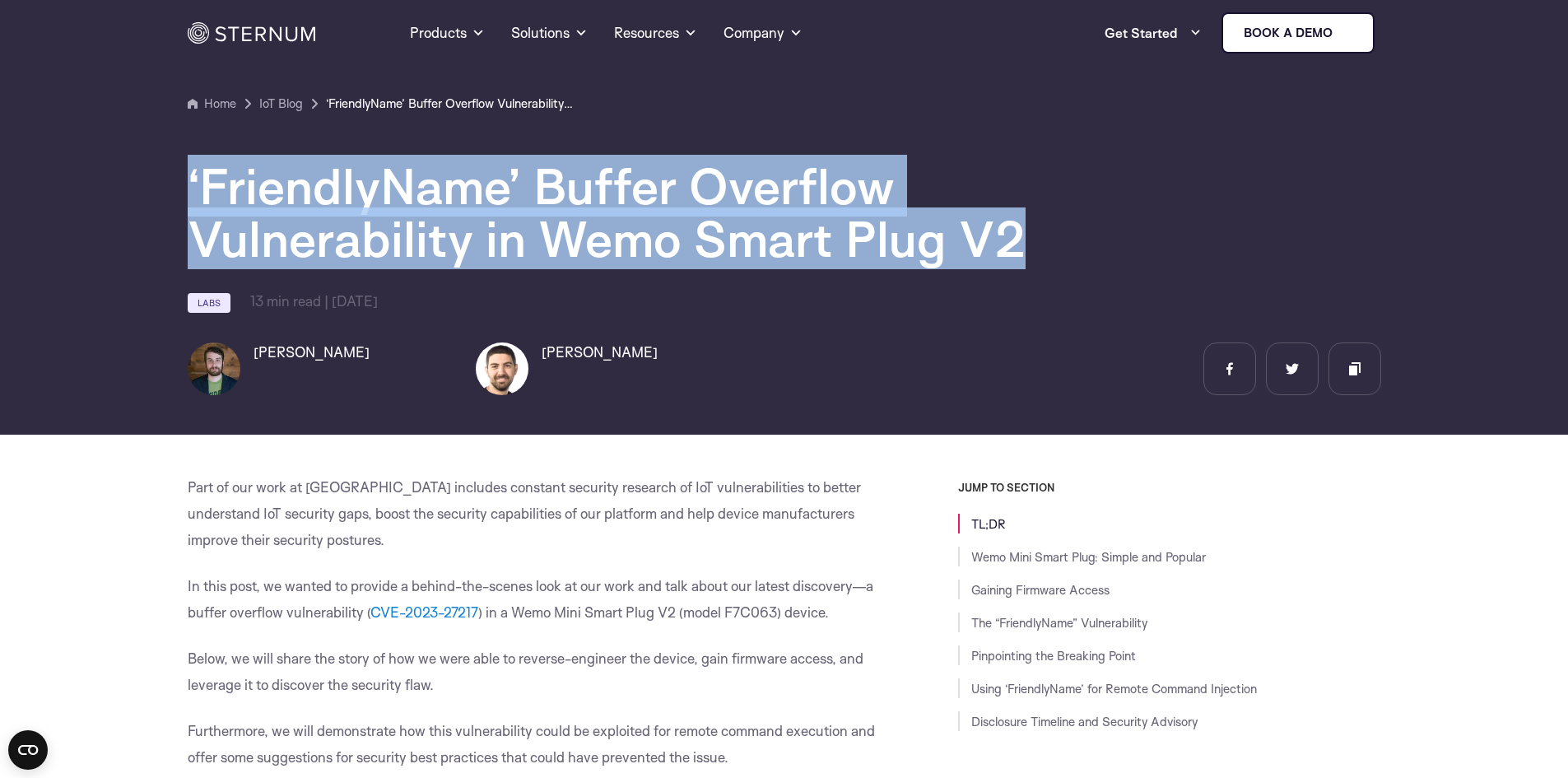
drag, startPoint x: 167, startPoint y: 162, endPoint x: 1044, endPoint y: 253, distance: 881.7
click at [1044, 253] on section "Home IoT Blog" at bounding box center [784, 212] width 1568 height 447
copy h1 "‘FriendlyName’ Buffer Overflow Vulnerability in Wemo Smart Plug V2"
